Goal: Information Seeking & Learning: Learn about a topic

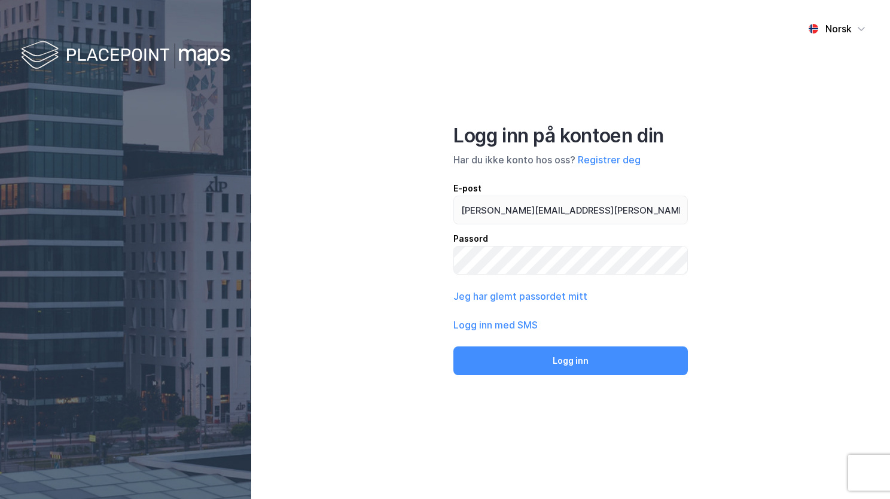
type input "[PERSON_NAME][EMAIL_ADDRESS][PERSON_NAME][DOMAIN_NAME]"
click at [453, 346] on button "Logg inn" at bounding box center [570, 360] width 235 height 29
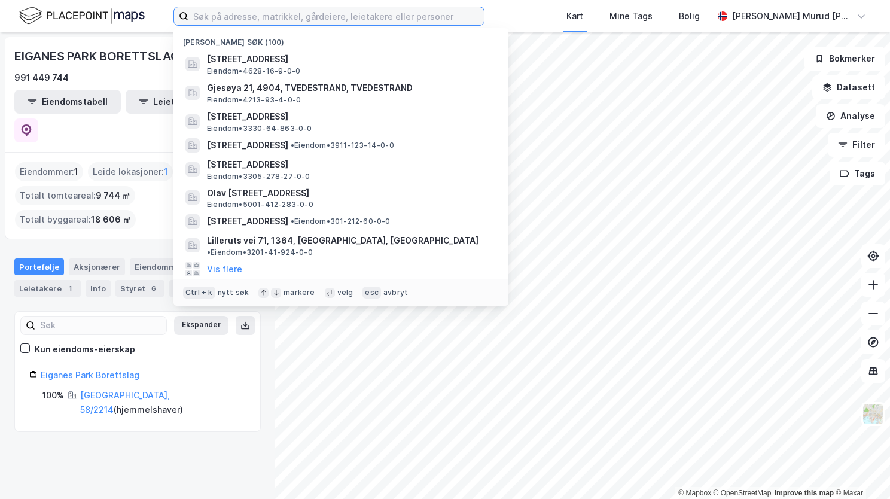
click at [299, 20] on input at bounding box center [336, 16] width 296 height 18
paste input "[STREET_ADDRESS]"
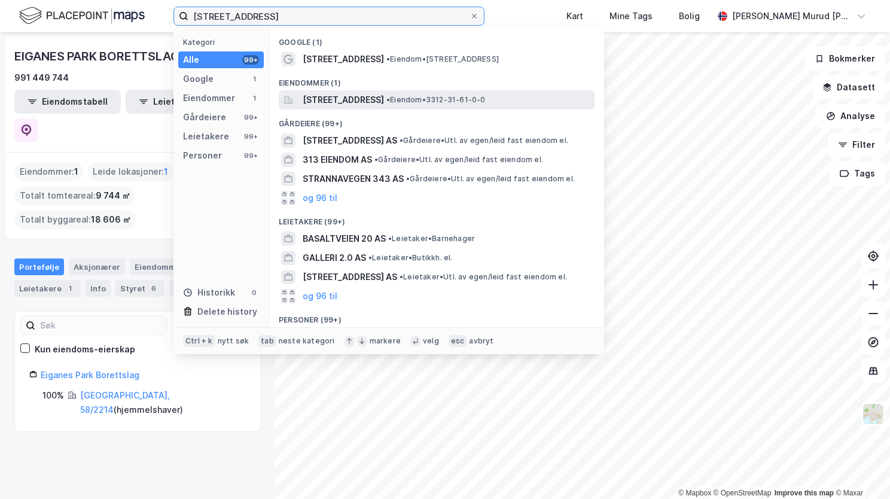
type input "[STREET_ADDRESS]"
click at [316, 106] on span "[STREET_ADDRESS]" at bounding box center [343, 100] width 81 height 14
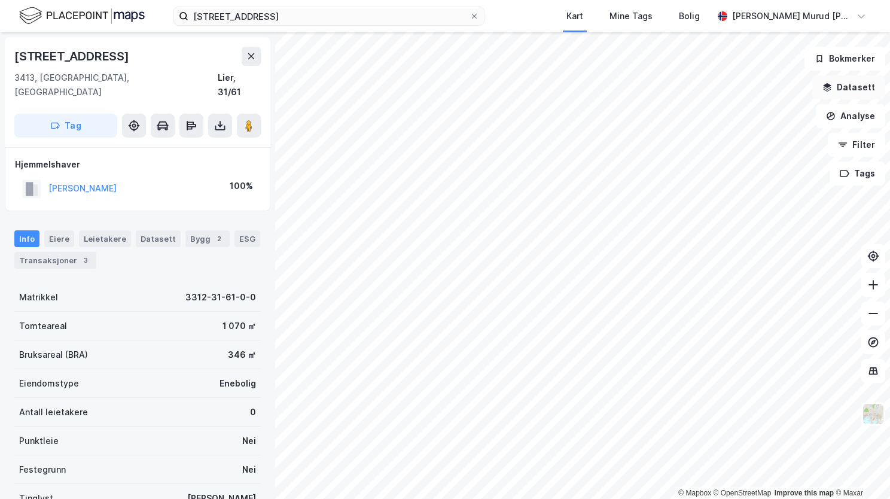
click at [843, 89] on button "Datasett" at bounding box center [848, 87] width 73 height 24
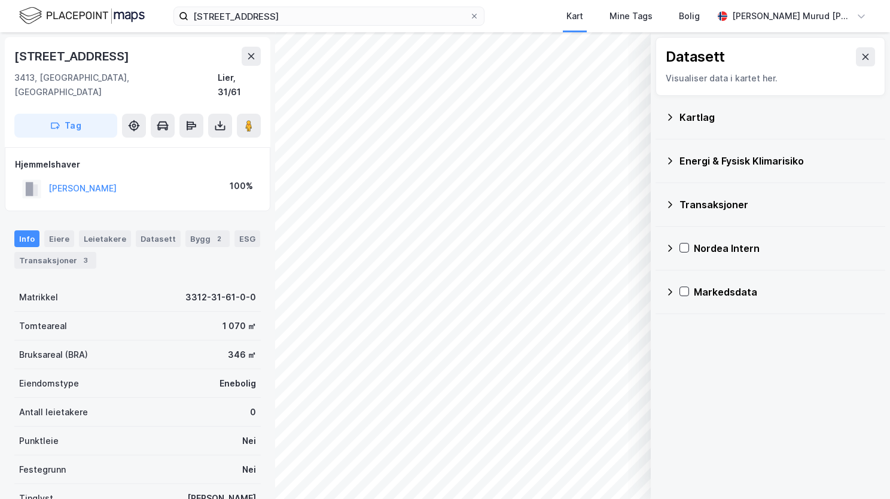
click at [667, 116] on icon at bounding box center [670, 117] width 10 height 10
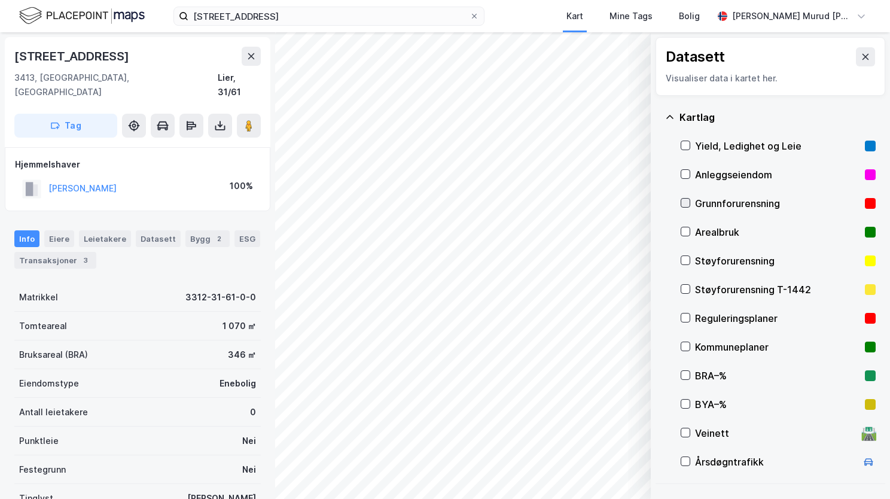
click at [689, 204] on icon at bounding box center [685, 203] width 8 height 8
click at [669, 113] on icon at bounding box center [670, 117] width 10 height 10
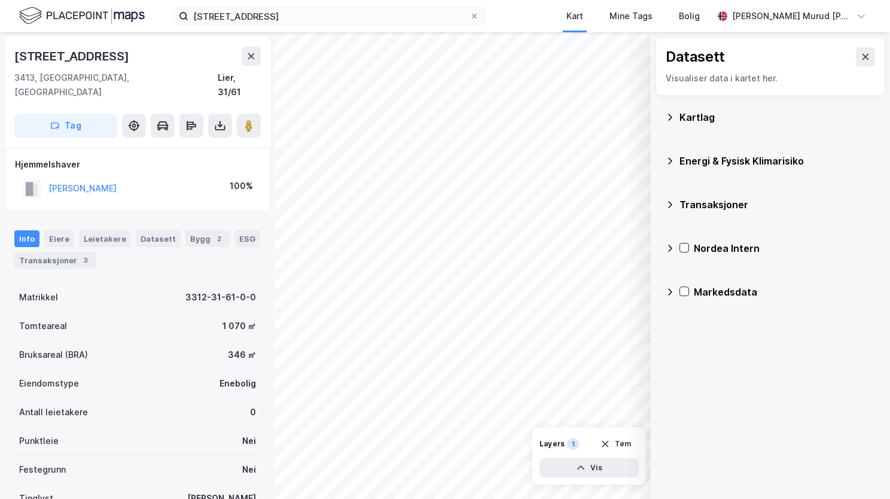
click at [672, 162] on icon at bounding box center [670, 161] width 10 height 10
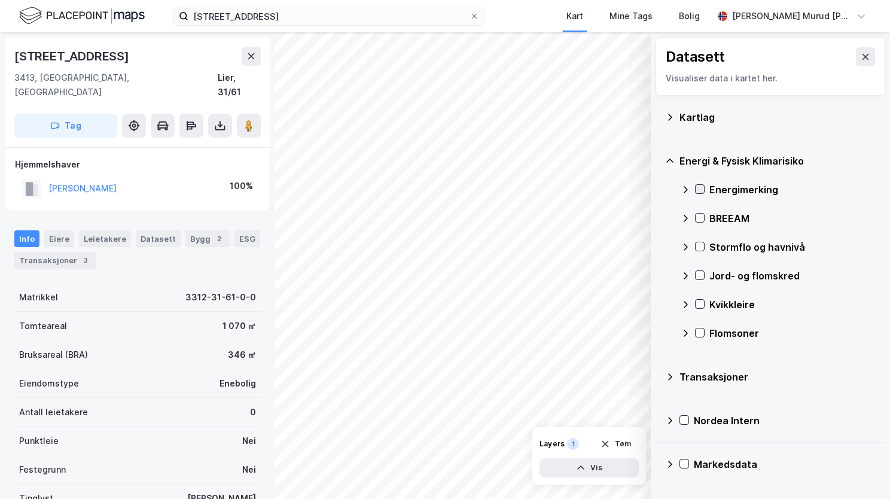
click at [699, 192] on icon at bounding box center [700, 189] width 8 height 8
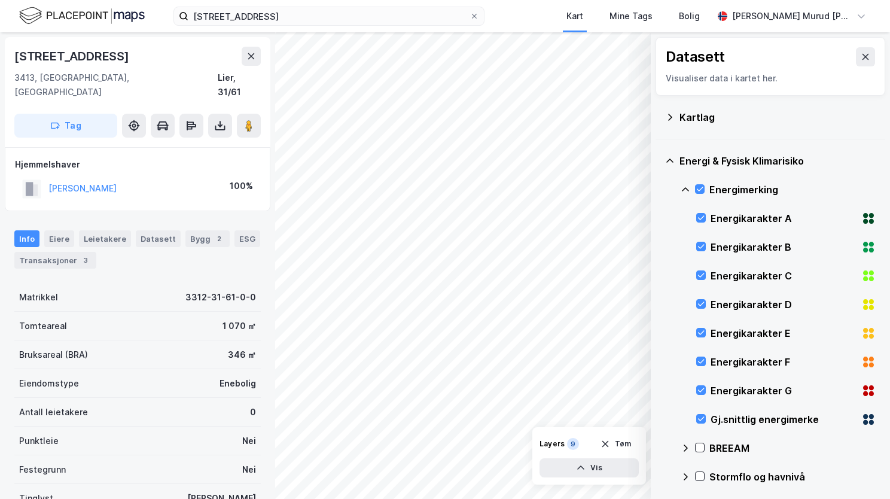
click at [682, 186] on icon at bounding box center [686, 190] width 10 height 10
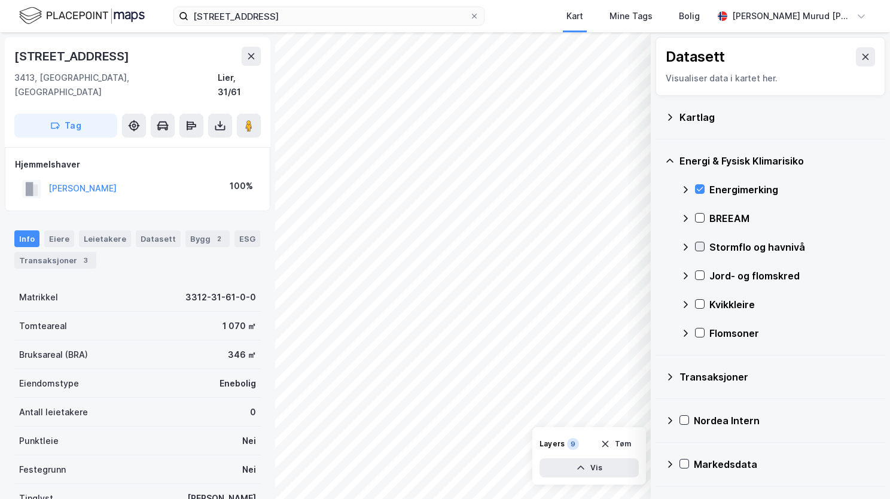
click at [699, 248] on icon at bounding box center [700, 247] width 7 height 4
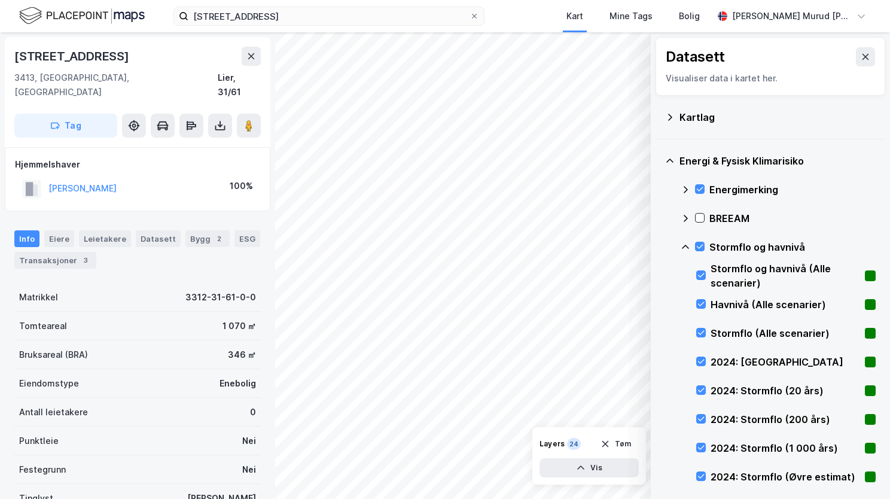
click at [682, 244] on icon at bounding box center [686, 247] width 10 height 10
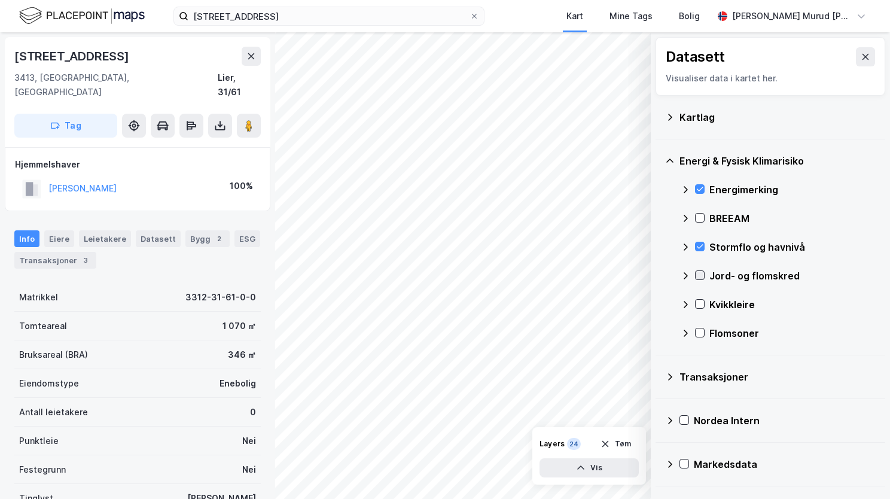
click at [701, 279] on div at bounding box center [700, 275] width 10 height 10
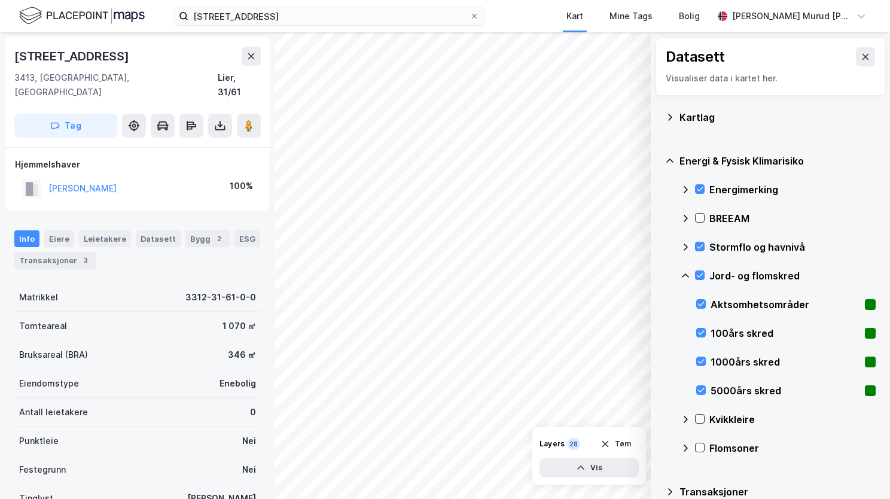
click at [689, 275] on icon at bounding box center [686, 276] width 10 height 10
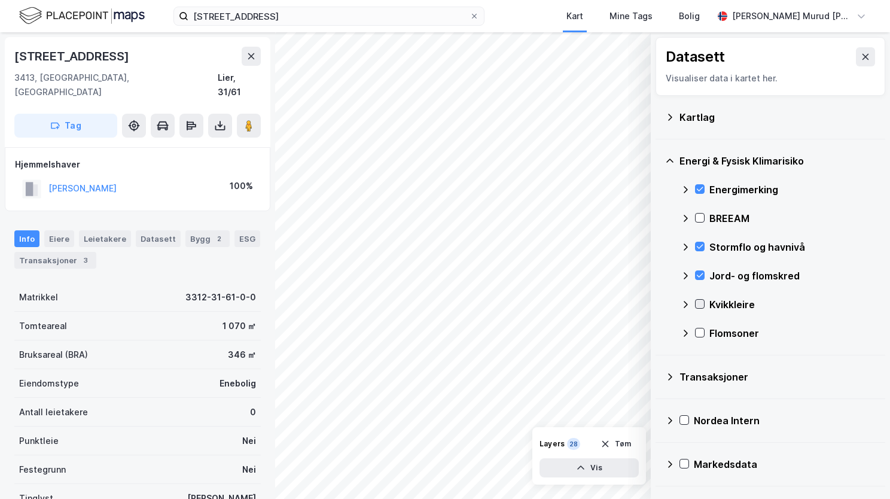
click at [698, 307] on div at bounding box center [700, 304] width 10 height 10
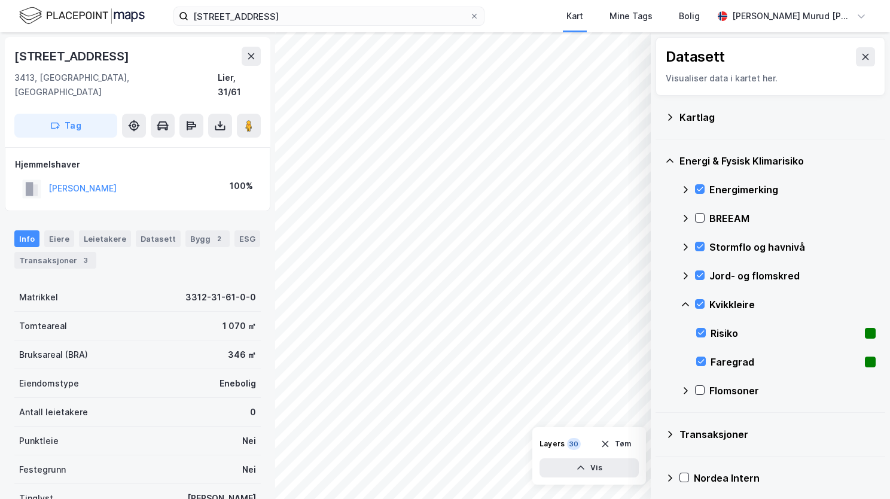
click at [684, 302] on icon at bounding box center [686, 305] width 10 height 10
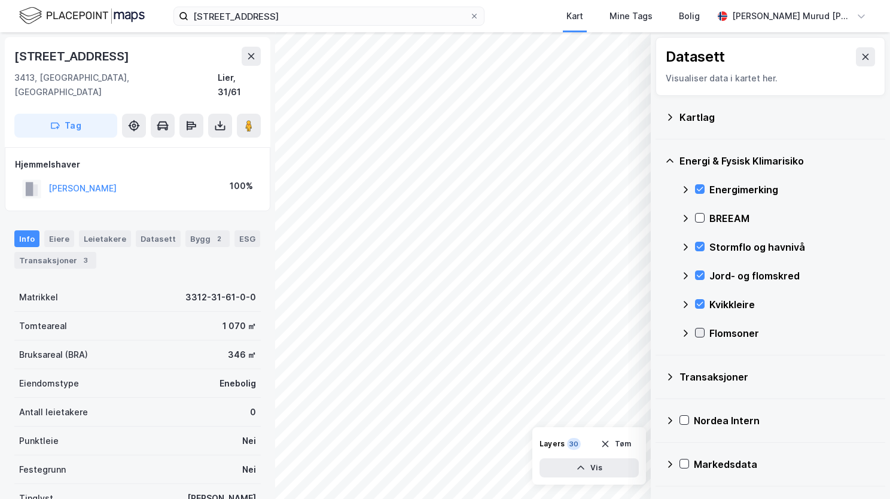
click at [699, 334] on icon at bounding box center [700, 333] width 7 height 4
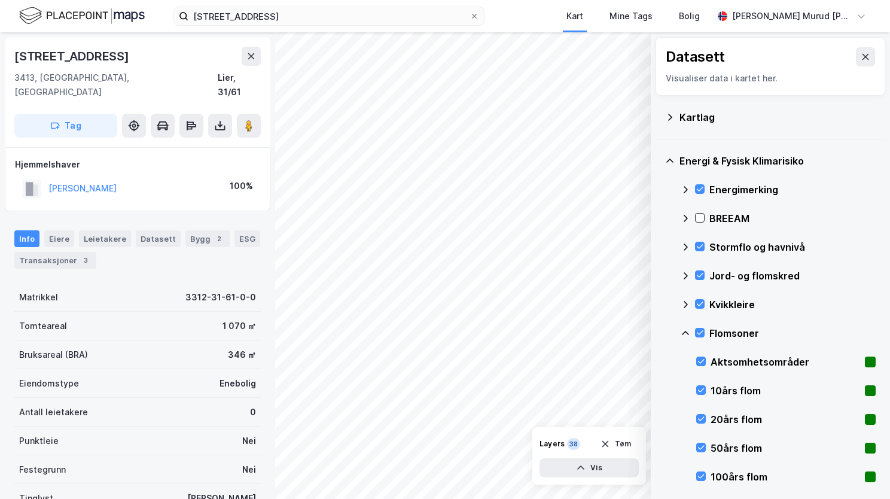
click at [685, 331] on icon at bounding box center [685, 333] width 7 height 4
